Goal: Task Accomplishment & Management: Complete application form

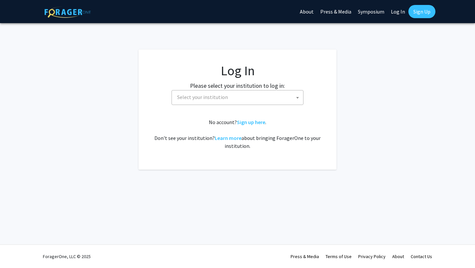
click at [272, 100] on span "Select your institution" at bounding box center [238, 97] width 129 height 14
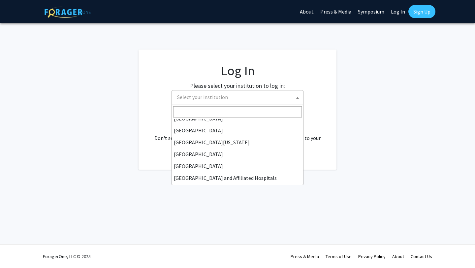
scroll to position [95, 0]
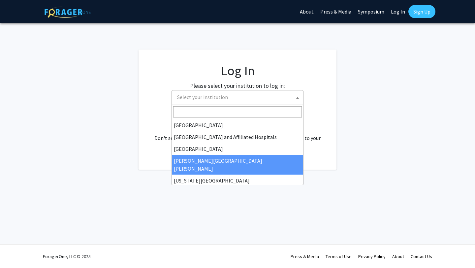
select select "1"
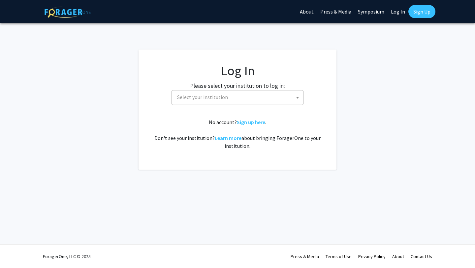
click at [263, 95] on span "Select your institution" at bounding box center [238, 97] width 129 height 14
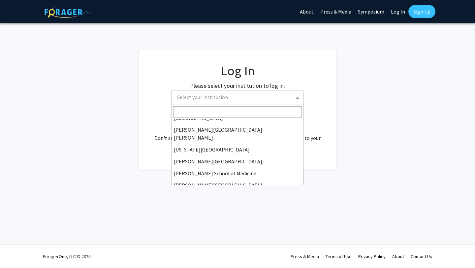
scroll to position [112, 0]
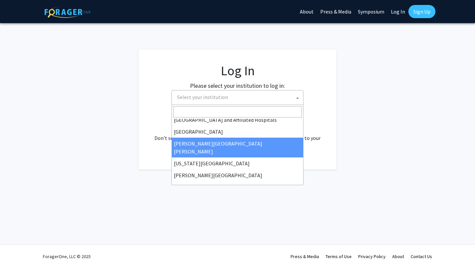
select select "1"
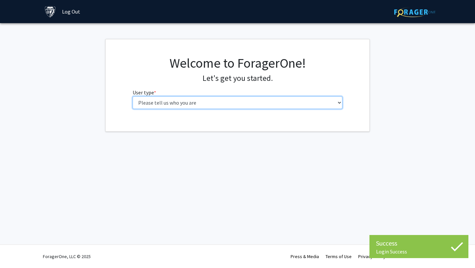
click at [257, 101] on select "Please tell us who you are Undergraduate Student Master's Student Doctoral Cand…" at bounding box center [238, 102] width 210 height 13
click at [133, 96] on select "Please tell us who you are Undergraduate Student Master's Student Doctoral Cand…" at bounding box center [238, 102] width 210 height 13
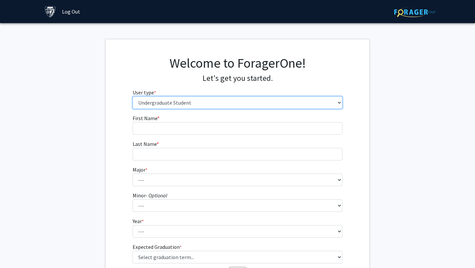
click at [273, 108] on select "Please tell us who you are Undergraduate Student Master's Student Doctoral Cand…" at bounding box center [238, 102] width 210 height 13
click at [133, 96] on select "Please tell us who you are Undergraduate Student Master's Student Doctoral Cand…" at bounding box center [238, 102] width 210 height 13
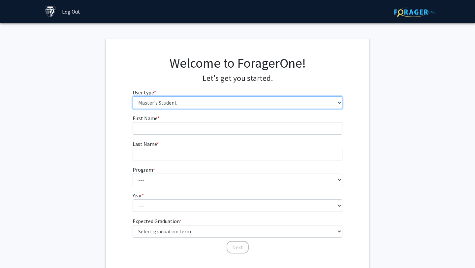
click at [261, 100] on select "Please tell us who you are Undergraduate Student Master's Student Doctoral Cand…" at bounding box center [238, 102] width 210 height 13
select select "3: doc"
click at [133, 96] on select "Please tell us who you are Undergraduate Student Master's Student Doctoral Cand…" at bounding box center [238, 102] width 210 height 13
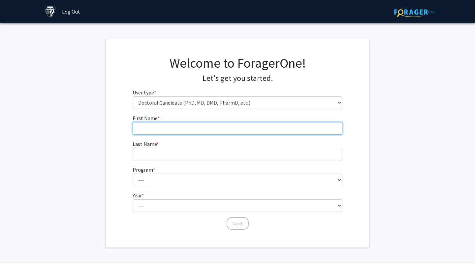
click at [244, 127] on input "First Name * required" at bounding box center [238, 128] width 210 height 13
type input "Elle"
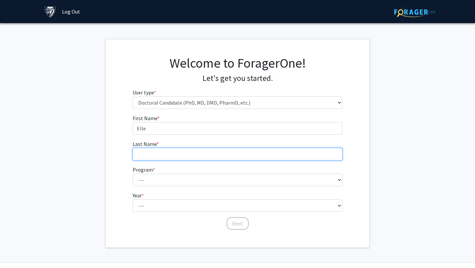
type input "Harris"
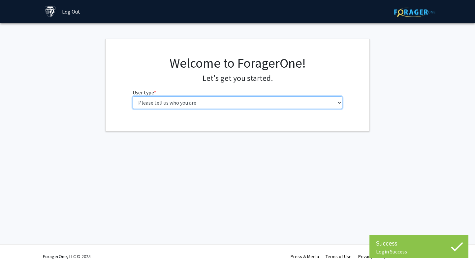
click at [248, 98] on select "Please tell us who you are Undergraduate Student Master's Student Doctoral Cand…" at bounding box center [238, 102] width 210 height 13
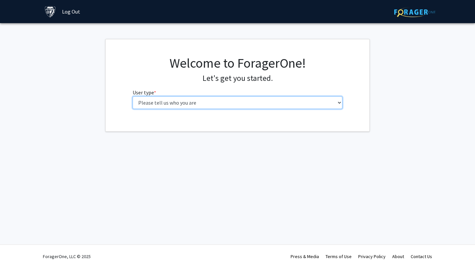
select select "3: doc"
click at [133, 96] on select "Please tell us who you are Undergraduate Student Master's Student Doctoral Cand…" at bounding box center [238, 102] width 210 height 13
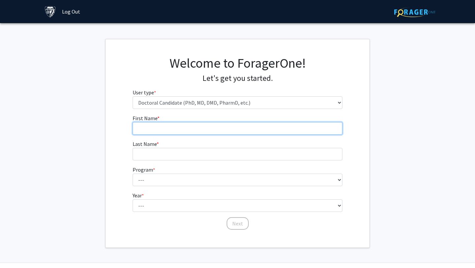
click at [219, 128] on input "First Name * required" at bounding box center [238, 128] width 210 height 13
type input "Elle"
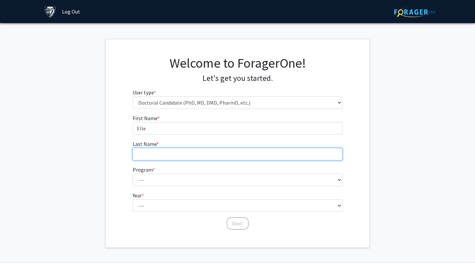
type input "Harris"
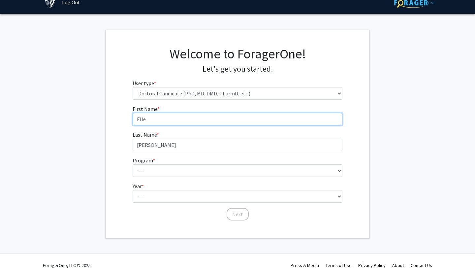
scroll to position [12, 0]
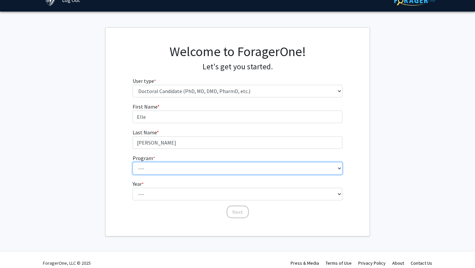
click at [200, 170] on select "--- Adult-Gerontological Acute Care Nurse Practitioner Adult-Gerontological Cri…" at bounding box center [238, 168] width 210 height 13
select select "22: 25"
click at [133, 162] on select "--- Adult-Gerontological Acute Care Nurse Practitioner Adult-Gerontological Cri…" at bounding box center [238, 168] width 210 height 13
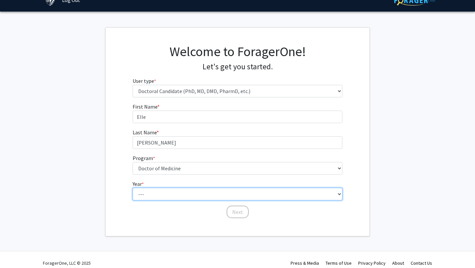
click at [179, 194] on select "--- First Year Second Year Third Year Fourth Year Fifth Year Sixth Year Seventh…" at bounding box center [238, 194] width 210 height 13
select select "1: first_year"
click at [133, 188] on select "--- First Year Second Year Third Year Fourth Year Fifth Year Sixth Year Seventh…" at bounding box center [238, 194] width 210 height 13
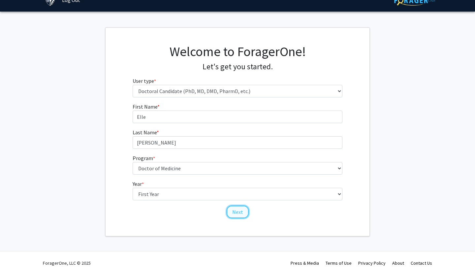
click at [237, 213] on button "Next" at bounding box center [238, 211] width 22 height 13
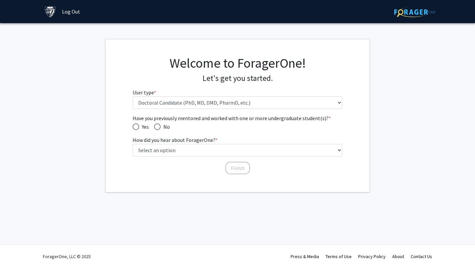
click at [162, 128] on span "No" at bounding box center [165, 127] width 9 height 8
click at [161, 128] on input "No" at bounding box center [157, 126] width 7 height 7
radio input "true"
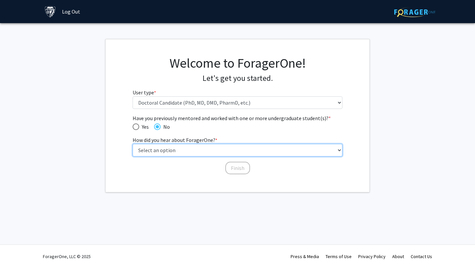
click at [177, 149] on select "Select an option Peer/student recommendation Faculty/staff recommendation Unive…" at bounding box center [238, 150] width 210 height 13
click at [165, 147] on select "Select an option Peer/student recommendation Faculty/staff recommendation Unive…" at bounding box center [238, 150] width 210 height 13
click at [133, 144] on select "Select an option Peer/student recommendation Faculty/staff recommendation Unive…" at bounding box center [238, 150] width 210 height 13
click at [223, 151] on select "Select an option Peer/student recommendation Faculty/staff recommendation Unive…" at bounding box center [238, 150] width 210 height 13
select select "2: faculty_recommendation"
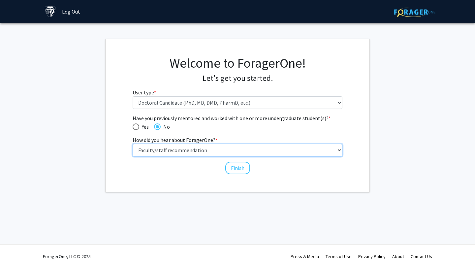
click at [133, 144] on select "Select an option Peer/student recommendation Faculty/staff recommendation Unive…" at bounding box center [238, 150] width 210 height 13
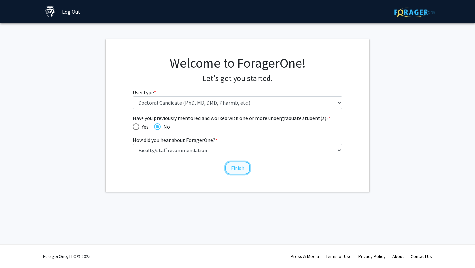
click at [242, 168] on button "Finish" at bounding box center [237, 168] width 25 height 13
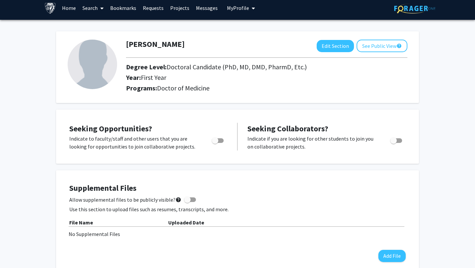
scroll to position [6, 0]
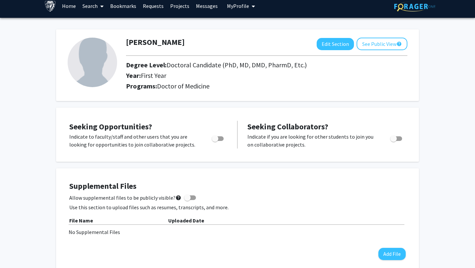
click at [103, 6] on icon at bounding box center [101, 6] width 3 height 5
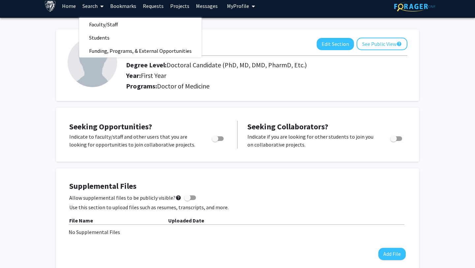
click at [100, 6] on span at bounding box center [101, 6] width 6 height 23
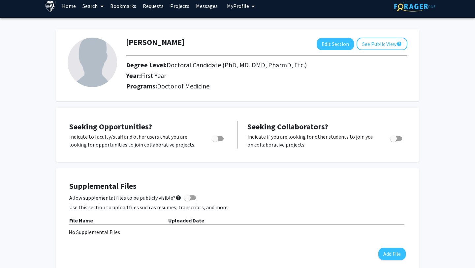
scroll to position [0, 0]
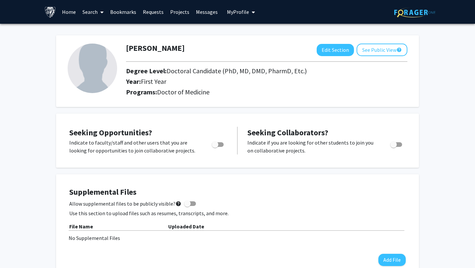
click at [245, 10] on span "My Profile" at bounding box center [238, 12] width 22 height 7
click at [246, 15] on button "My Profile" at bounding box center [241, 12] width 32 height 24
click at [93, 16] on link "Search" at bounding box center [93, 11] width 28 height 23
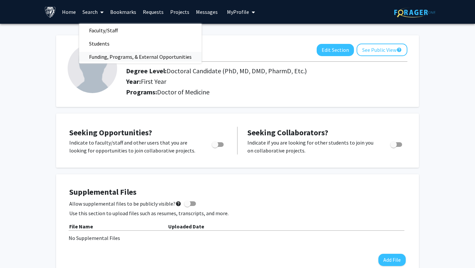
click at [100, 54] on span "Funding, Programs, & External Opportunities" at bounding box center [140, 56] width 122 height 13
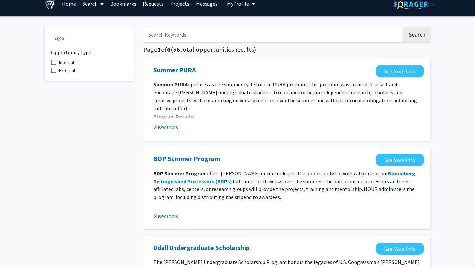
scroll to position [9, 0]
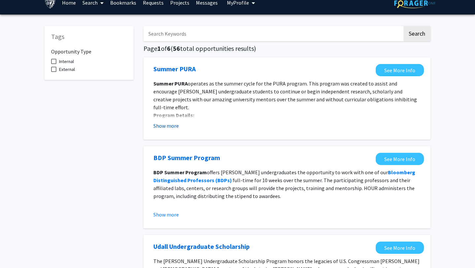
click at [170, 123] on button "Show more" at bounding box center [165, 126] width 25 height 8
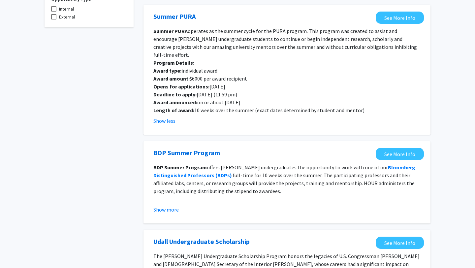
scroll to position [71, 0]
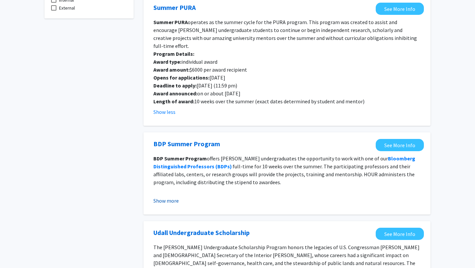
click at [168, 197] on button "Show more" at bounding box center [165, 201] width 25 height 8
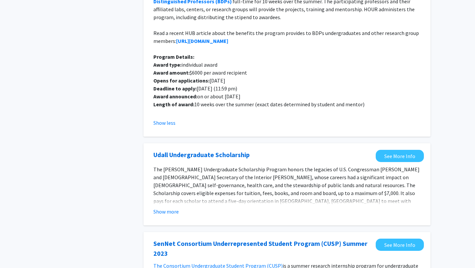
scroll to position [242, 0]
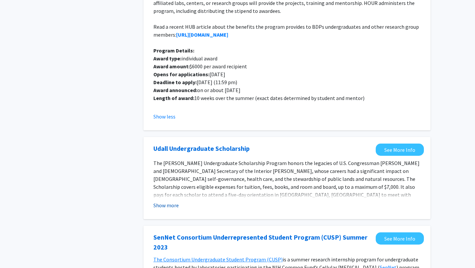
click at [175, 201] on button "Show more" at bounding box center [165, 205] width 25 height 8
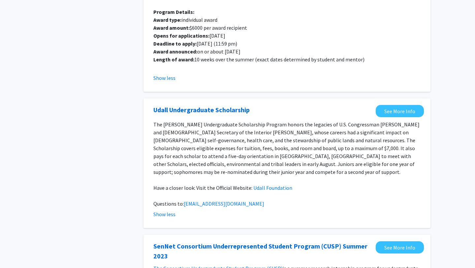
scroll to position [0, 0]
